Goal: Transaction & Acquisition: Download file/media

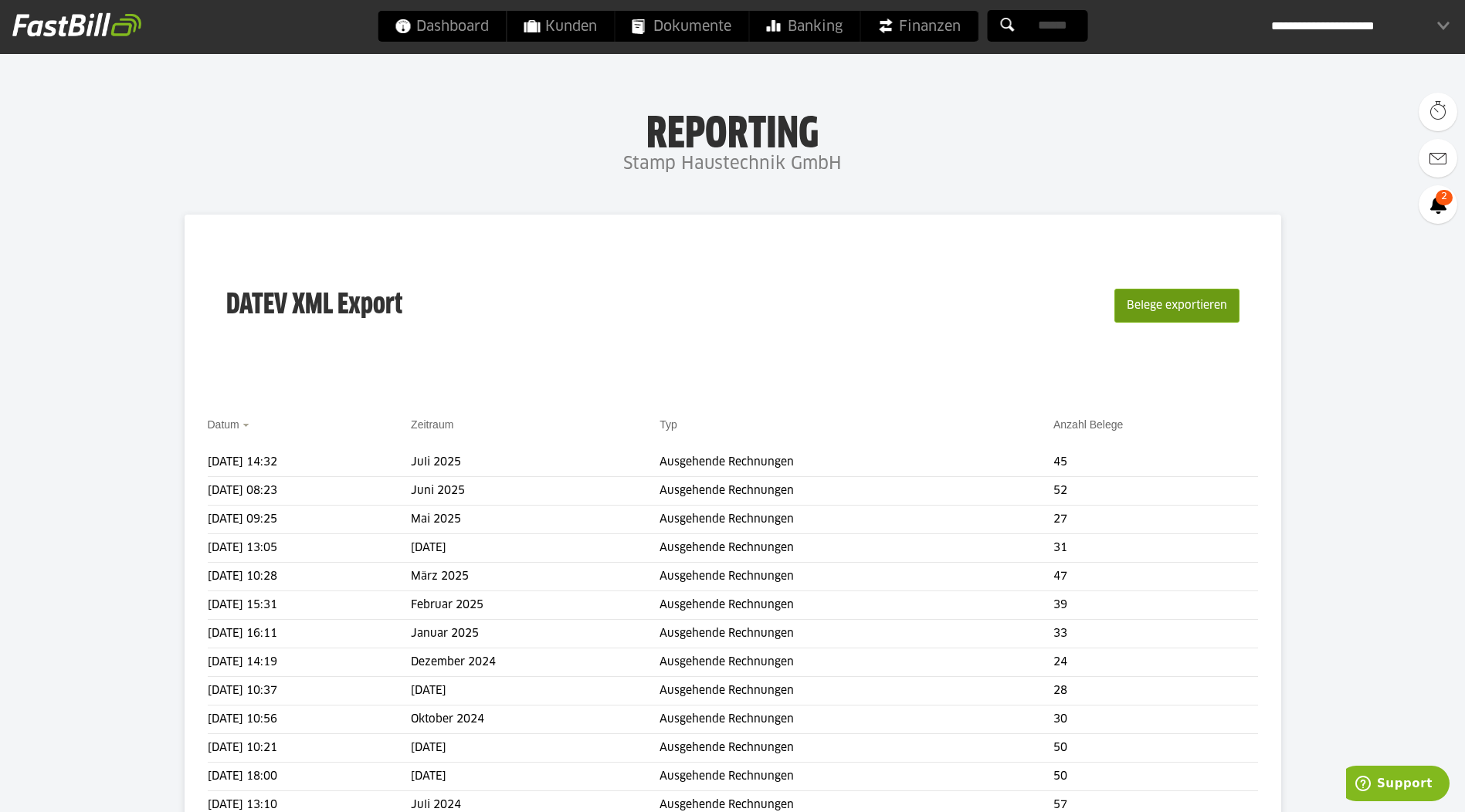
click at [1145, 307] on button "Belege exportieren" at bounding box center [1176, 305] width 125 height 34
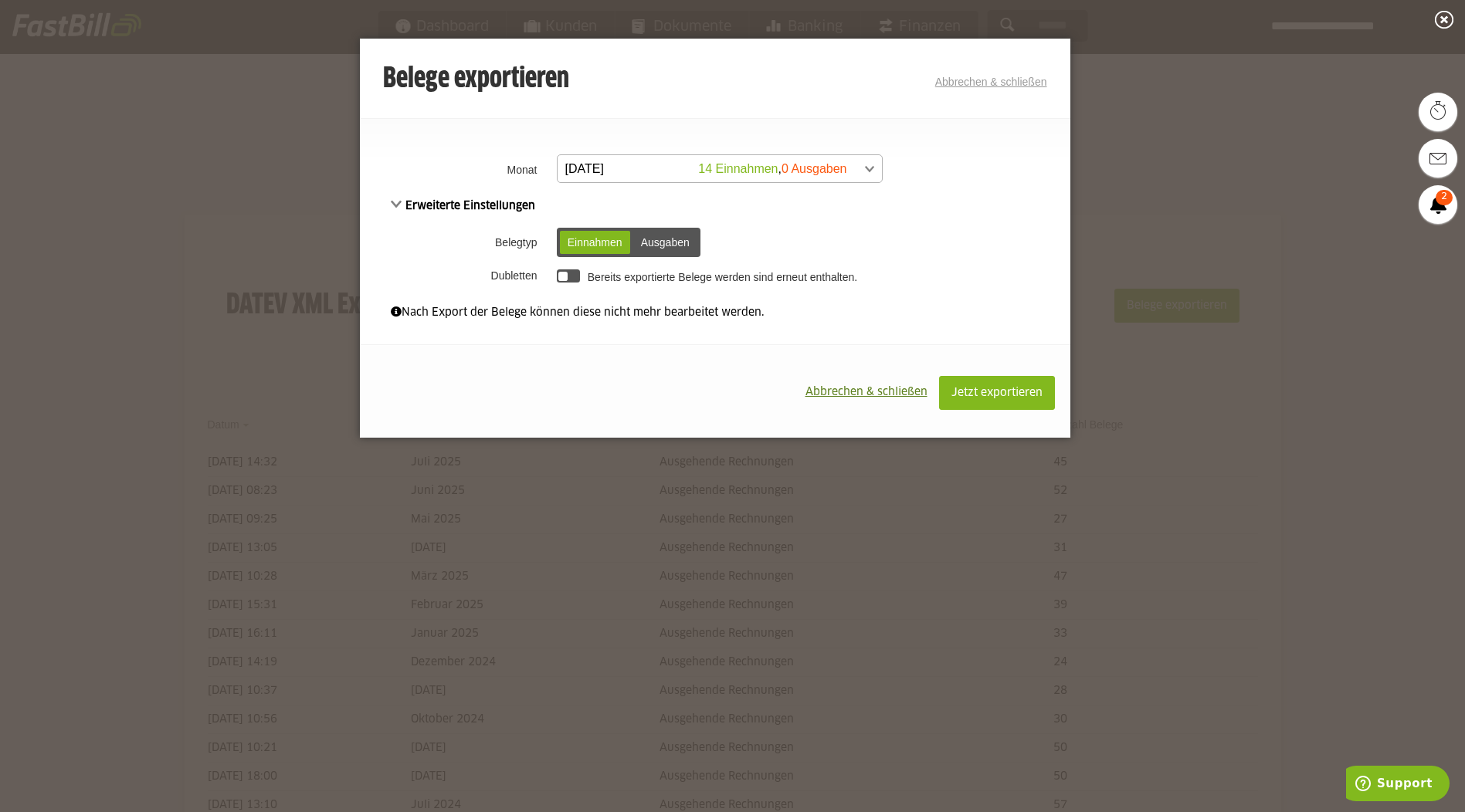
click at [620, 176] on span at bounding box center [712, 169] width 324 height 28
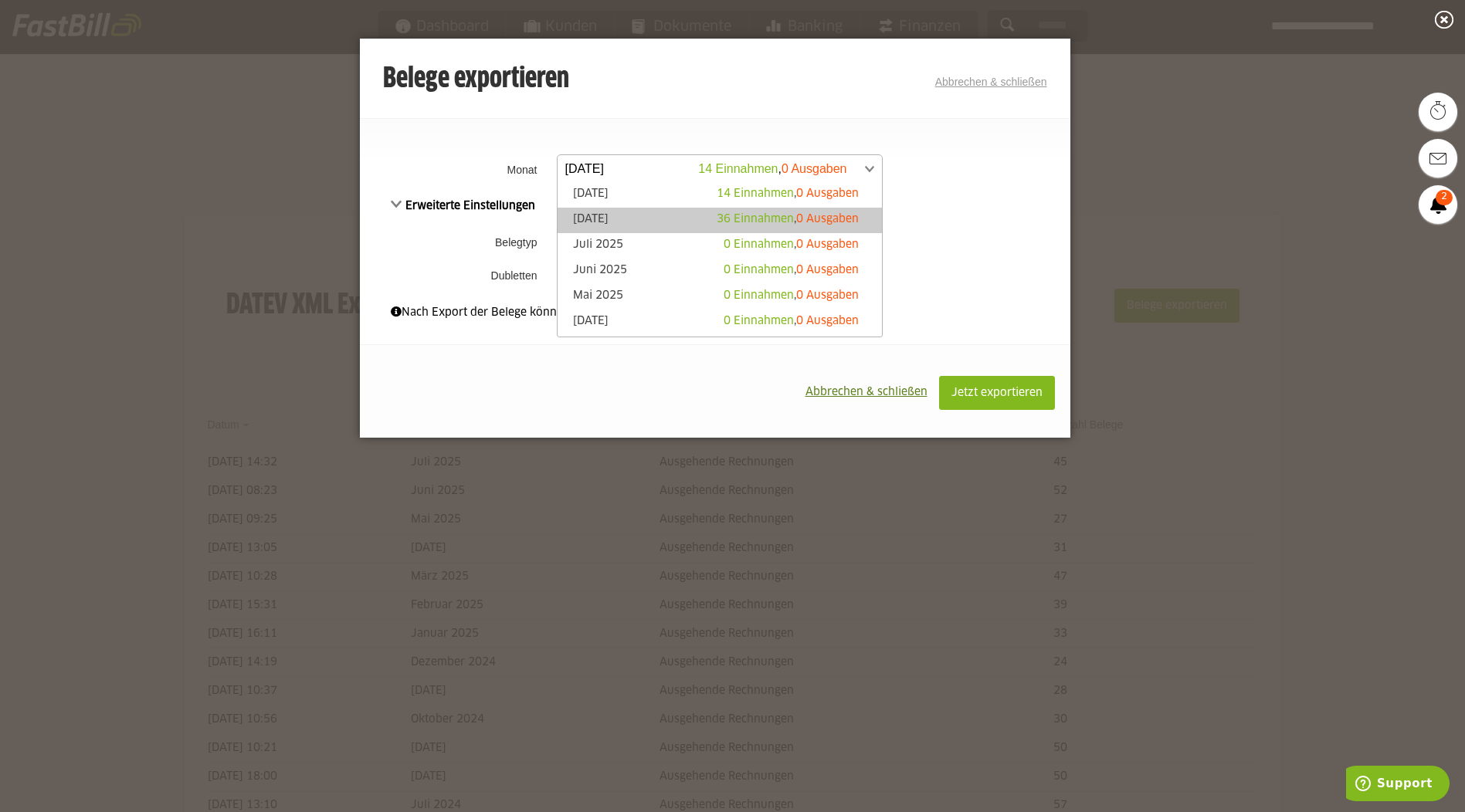
click at [617, 219] on link "[DATE] 36 Einnahmen , 0 Ausgaben" at bounding box center [719, 221] width 309 height 18
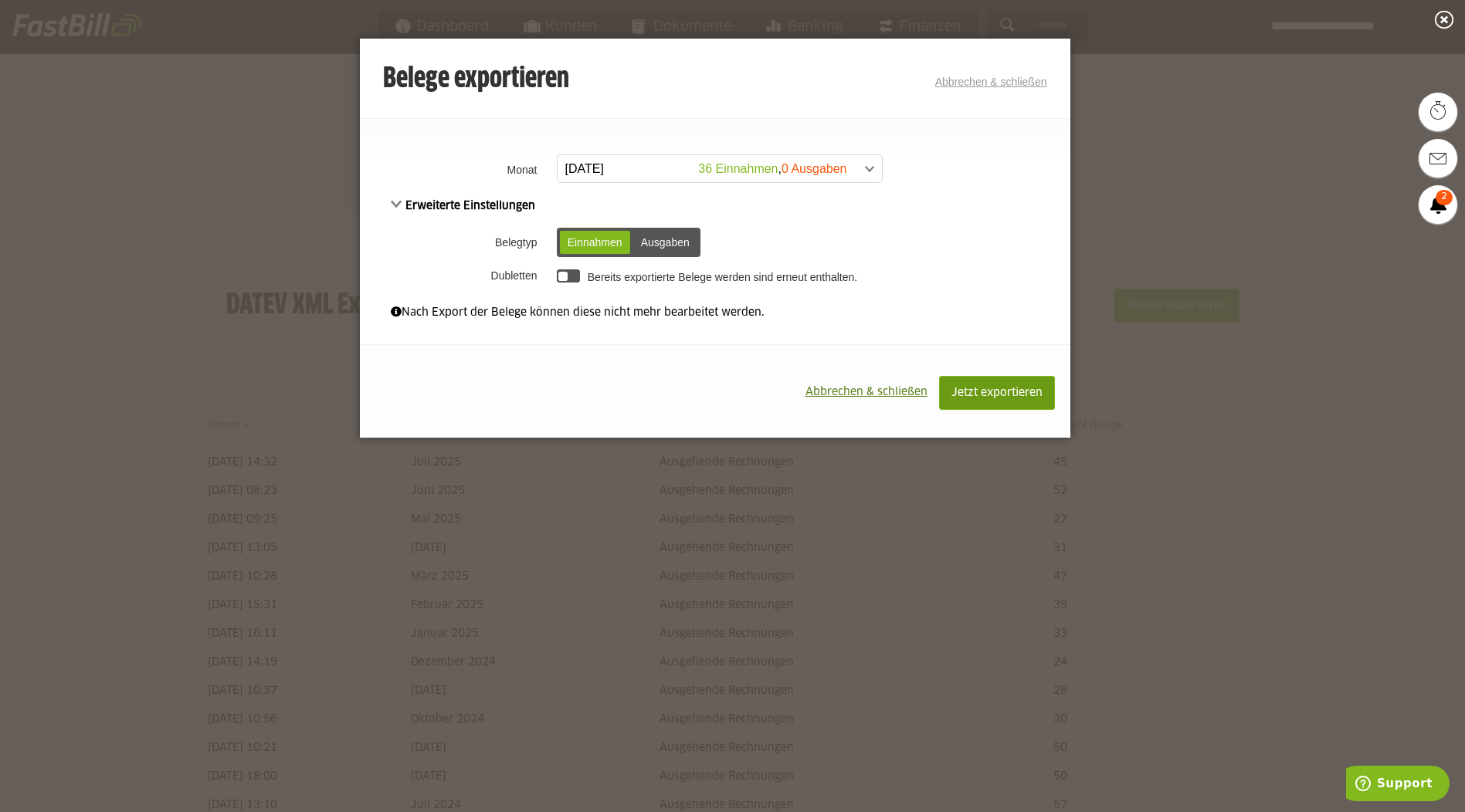
click at [981, 390] on span "Jetzt exportieren" at bounding box center [997, 392] width 91 height 11
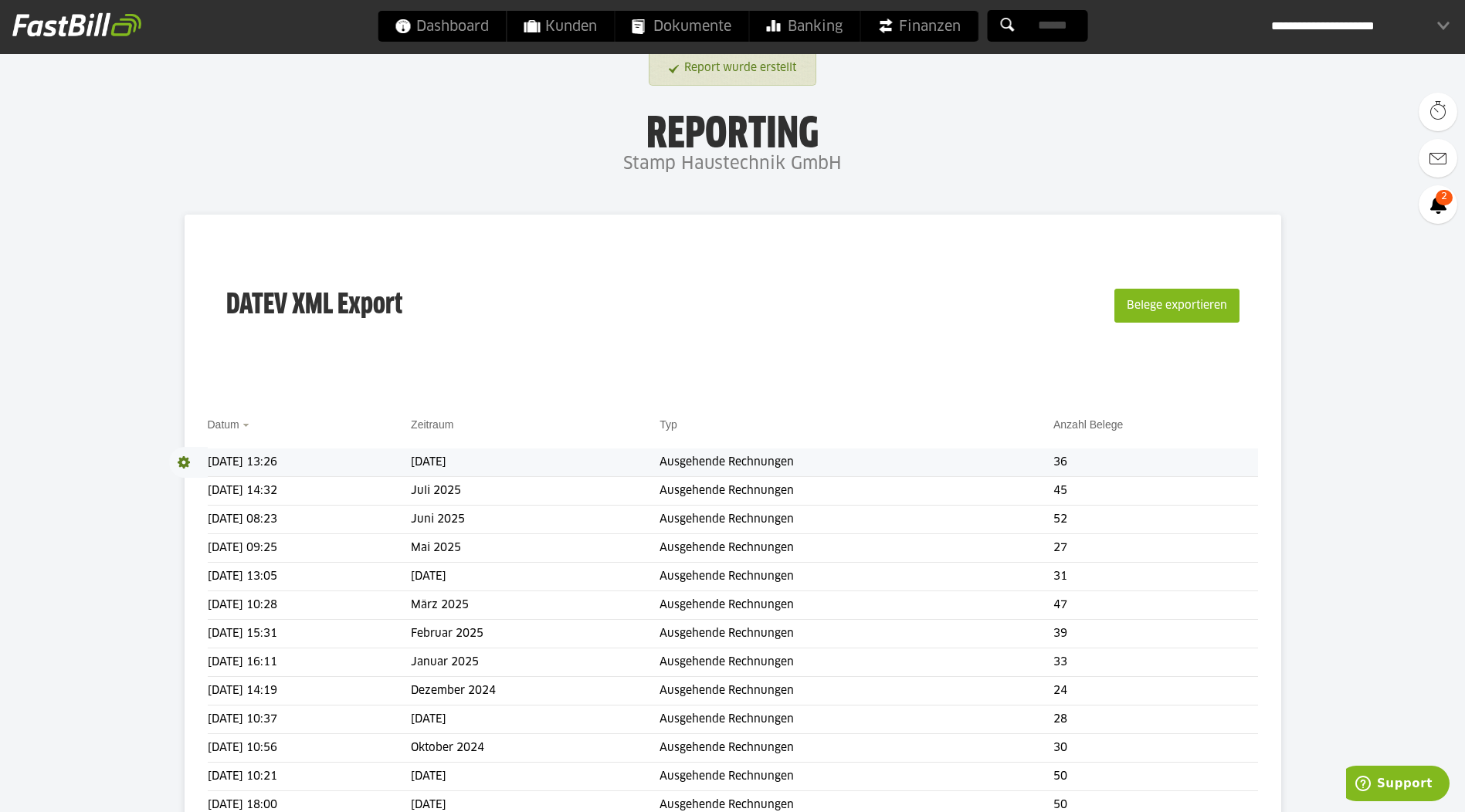
click at [180, 465] on span at bounding box center [187, 461] width 38 height 31
click at [204, 485] on link "Download" at bounding box center [210, 483] width 83 height 18
click at [119, 247] on body "Dashboard Kunden Dokumente Banking Finanzen Add-ons" at bounding box center [732, 769] width 1465 height 1538
click at [1428, 31] on div "**********" at bounding box center [1360, 26] width 178 height 31
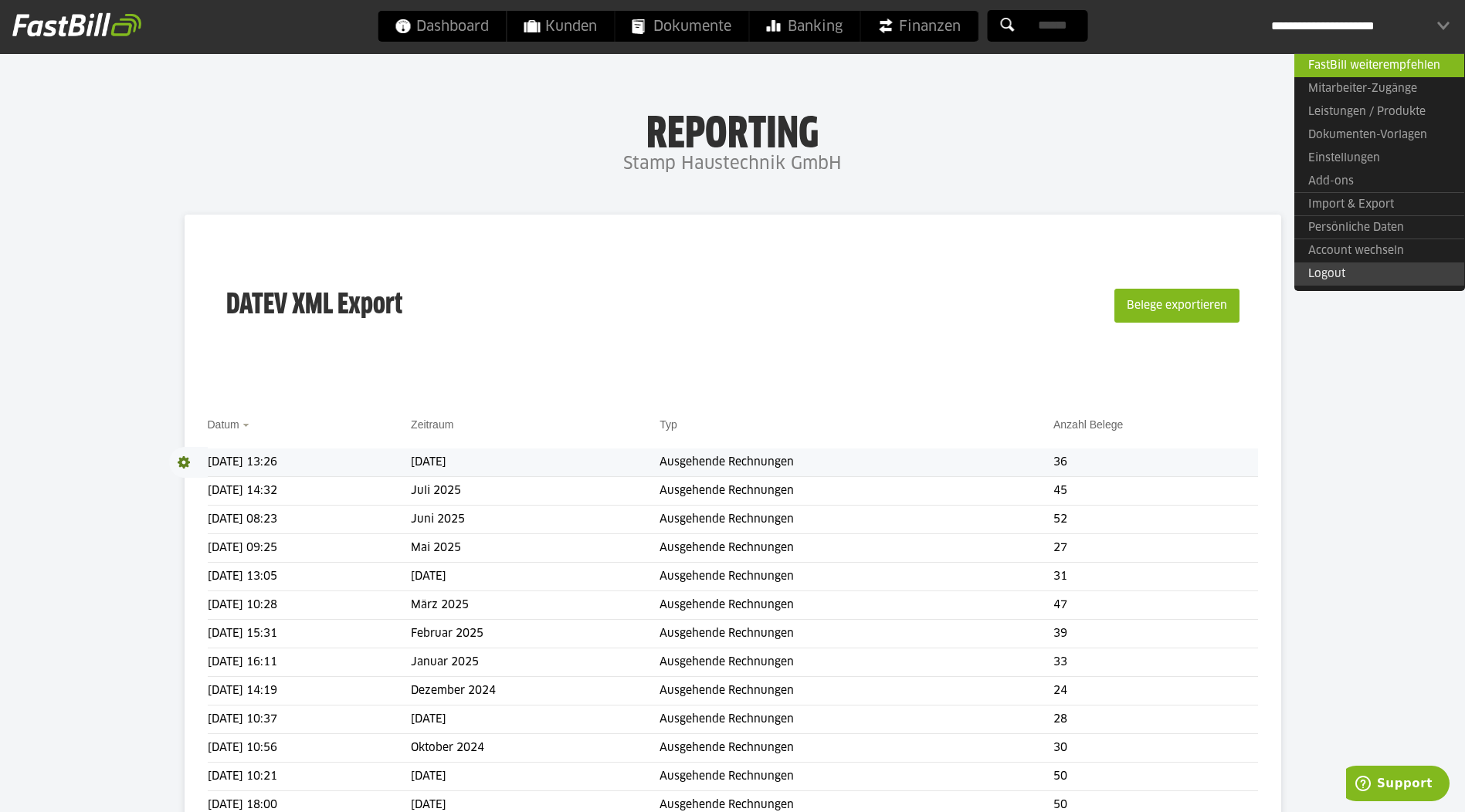
click at [1343, 272] on link "Logout" at bounding box center [1378, 273] width 170 height 23
